Goal: Information Seeking & Learning: Learn about a topic

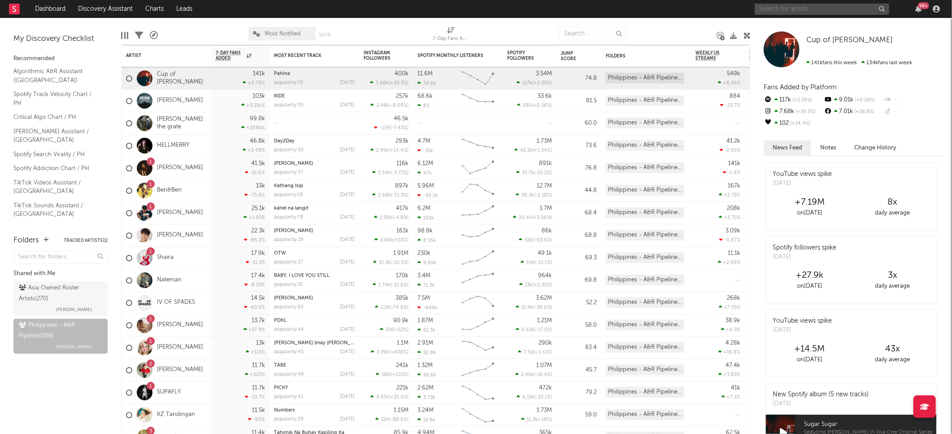
click at [818, 9] on input "text" at bounding box center [822, 9] width 135 height 11
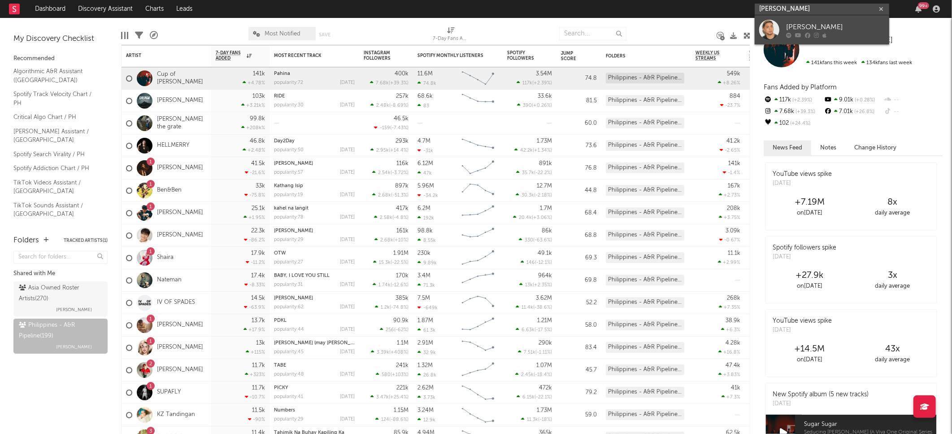
type input "[PERSON_NAME]"
click at [821, 22] on div "[PERSON_NAME]" at bounding box center [835, 27] width 99 height 11
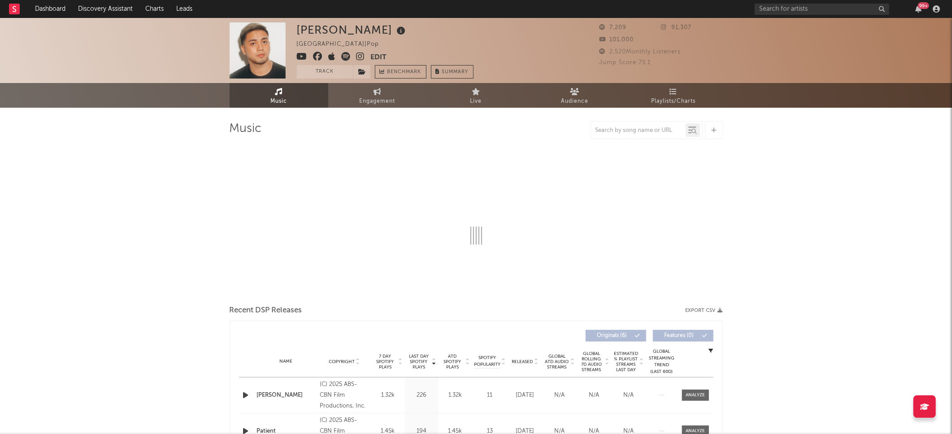
select select "6m"
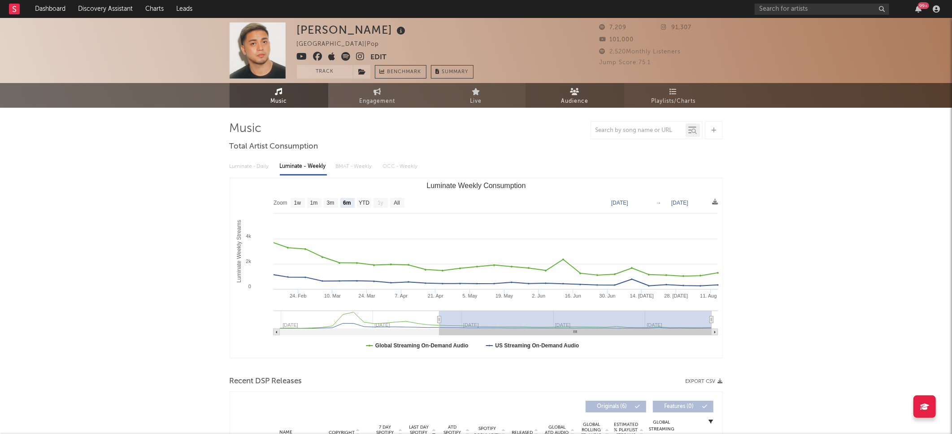
click at [574, 96] on span "Audience" at bounding box center [574, 101] width 27 height 11
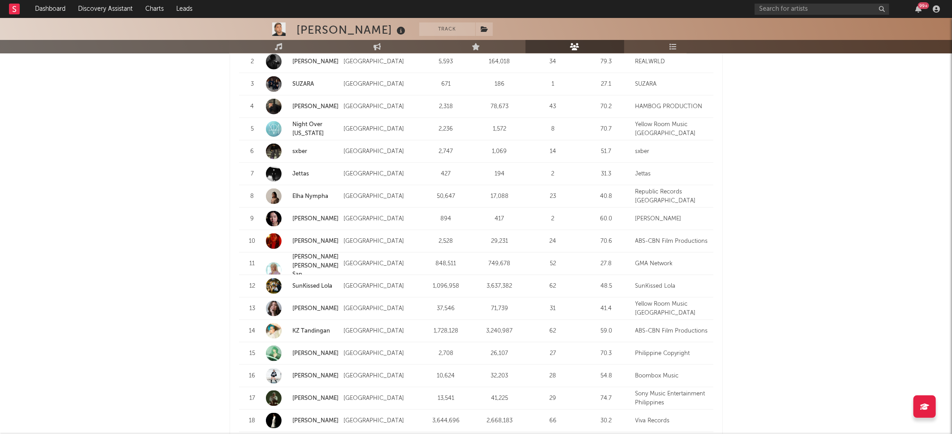
scroll to position [1057, 0]
